Goal: Transaction & Acquisition: Book appointment/travel/reservation

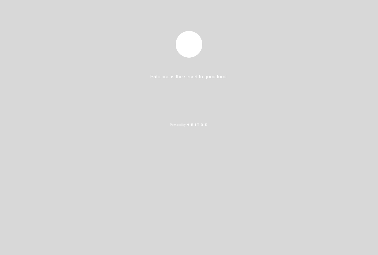
select select "es"
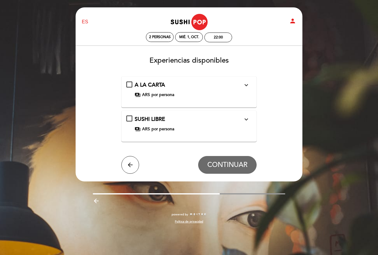
click at [147, 113] on div "SUSHI LIBRE expand_more Que podes encontrar nuestro sushi libre ? Una experienc…" at bounding box center [188, 125] width 135 height 31
click at [132, 117] on div "SUSHI LIBRE expand_more Que podes encontrar nuestro sushi libre ? Una experienc…" at bounding box center [188, 123] width 125 height 17
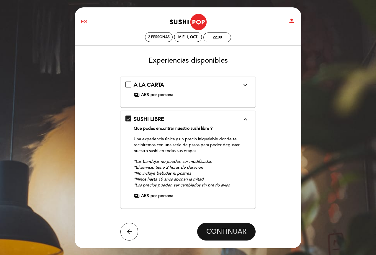
click at [236, 232] on span "CONTINUAR" at bounding box center [226, 231] width 40 height 8
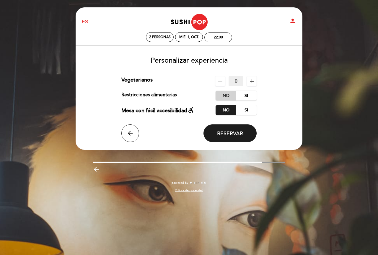
click at [223, 96] on label "No" at bounding box center [225, 96] width 21 height 10
click at [236, 135] on span "Reservar" at bounding box center [230, 133] width 26 height 6
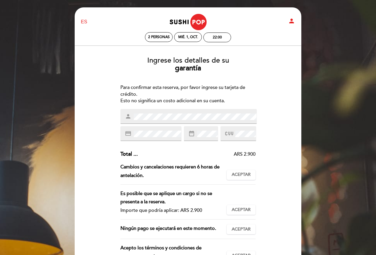
click at [202, 129] on div "date_range" at bounding box center [201, 133] width 34 height 15
click at [247, 174] on span "Aceptar" at bounding box center [241, 174] width 19 height 6
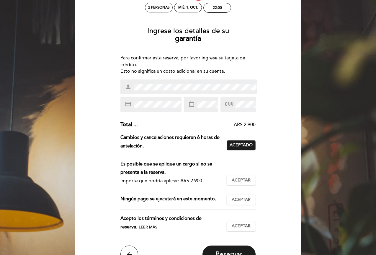
scroll to position [59, 0]
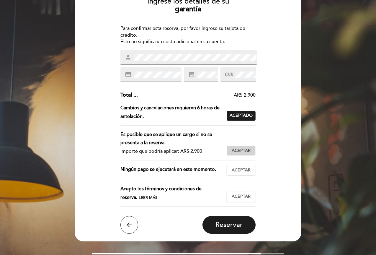
click at [238, 150] on span "Aceptar" at bounding box center [241, 151] width 19 height 6
click at [241, 170] on span "Aceptar" at bounding box center [241, 170] width 19 height 6
click at [240, 192] on button "Aceptar Aceptado" at bounding box center [241, 197] width 29 height 10
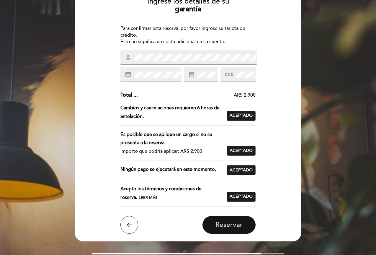
click at [232, 222] on span "Reservar" at bounding box center [228, 224] width 27 height 8
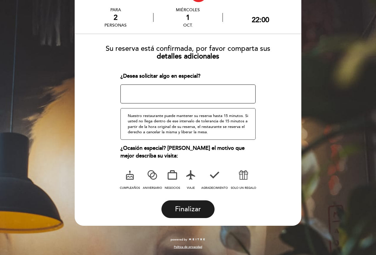
scroll to position [0, 0]
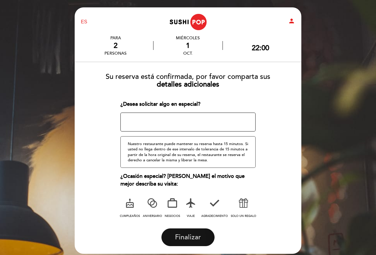
click at [191, 236] on span "Finalizar" at bounding box center [188, 237] width 26 height 8
